Goal: Task Accomplishment & Management: Use online tool/utility

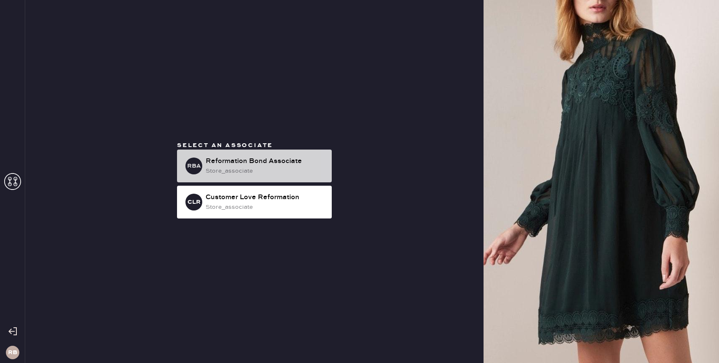
click at [237, 161] on div "Reformation Bond Associate" at bounding box center [264, 161] width 119 height 10
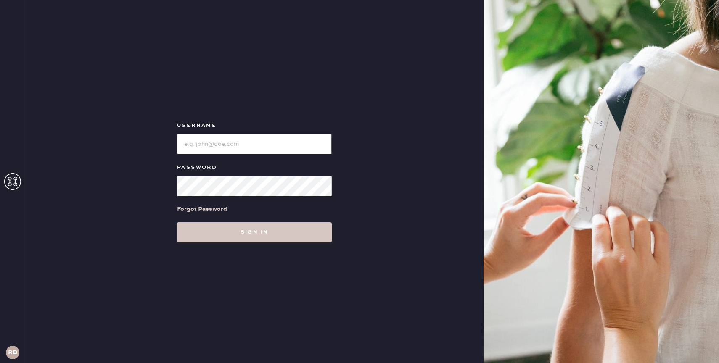
type input "reformationbond"
click at [253, 230] on button "Sign in" at bounding box center [254, 232] width 155 height 20
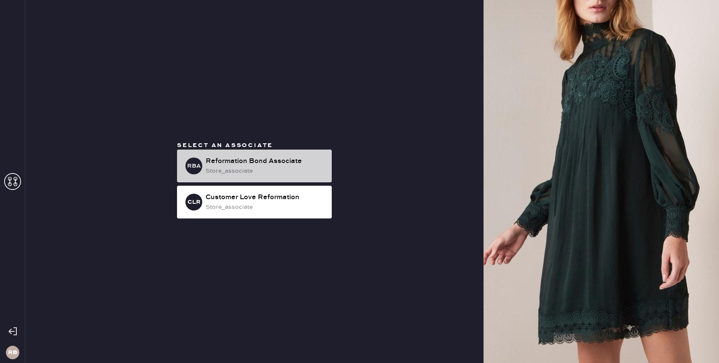
click at [254, 165] on div "Reformation Bond Associate" at bounding box center [264, 161] width 119 height 10
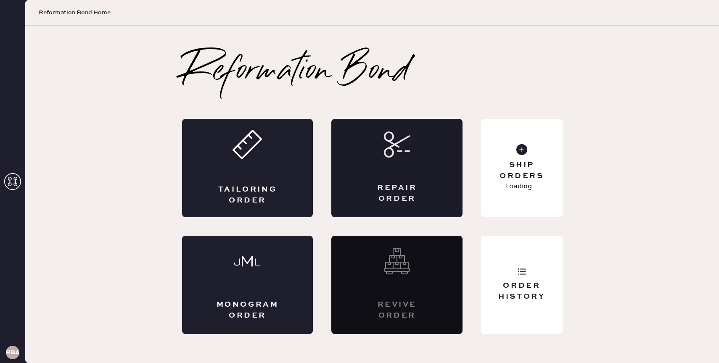
click at [399, 185] on div "Repair Order" at bounding box center [397, 193] width 64 height 21
